Goal: Entertainment & Leisure: Consume media (video, audio)

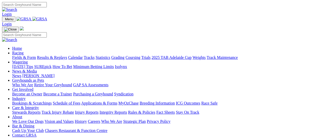
click at [62, 55] on link "Results & Replays" at bounding box center [52, 57] width 30 height 4
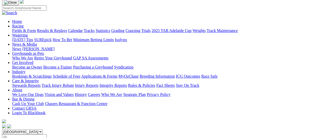
scroll to position [67, 0]
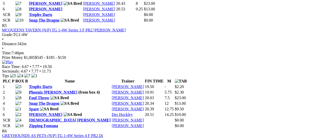
scroll to position [674, 0]
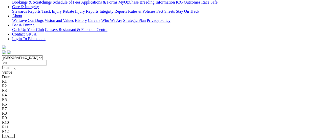
scroll to position [135, 0]
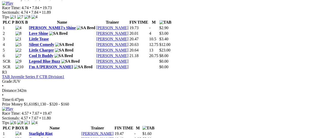
scroll to position [337, 0]
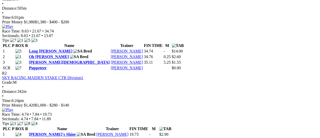
scroll to position [202, 0]
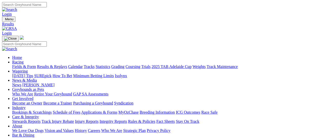
scroll to position [34, 0]
